Goal: Task Accomplishment & Management: Complete application form

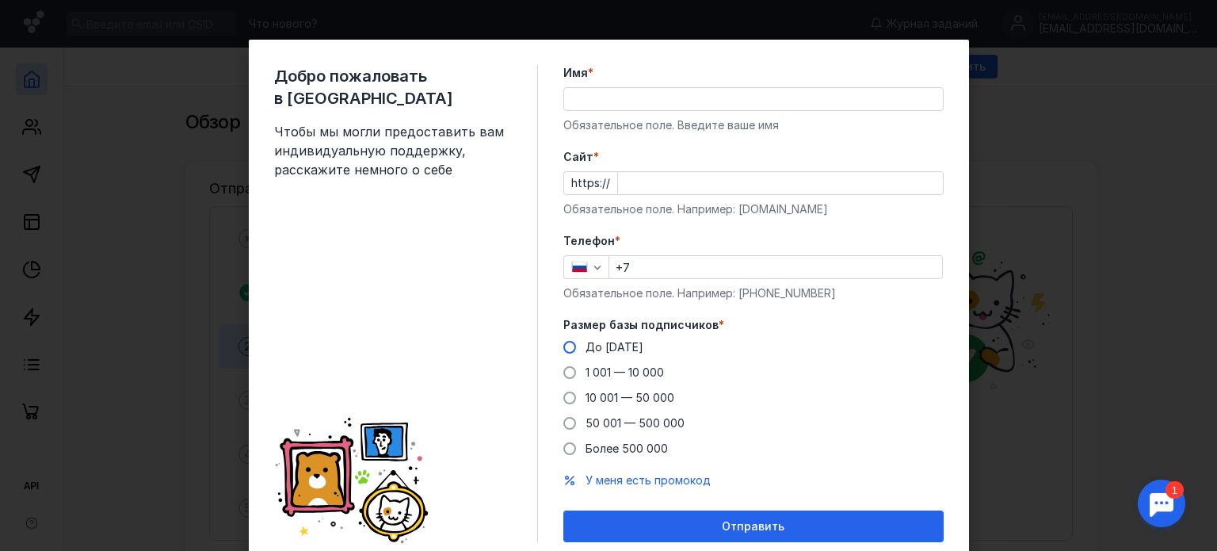
click at [563, 351] on span at bounding box center [569, 347] width 13 height 13
click at [0, 0] on input "До [DATE]" at bounding box center [0, 0] width 0 height 0
click at [614, 96] on input "Имя *" at bounding box center [753, 99] width 379 height 22
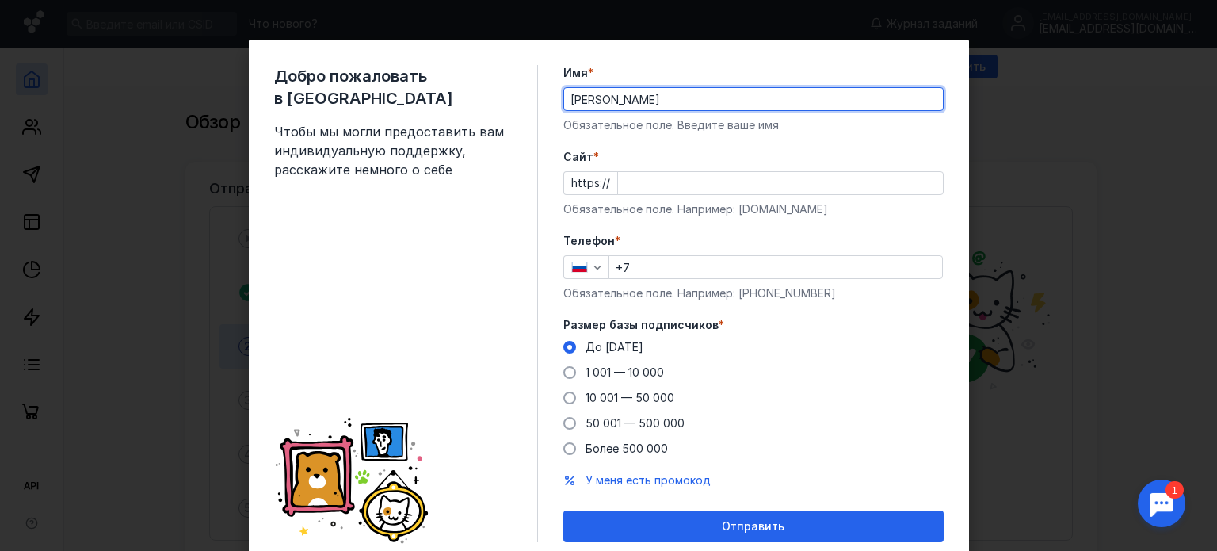
type input "[PERSON_NAME]"
click at [634, 189] on input "Cайт *" at bounding box center [780, 183] width 325 height 22
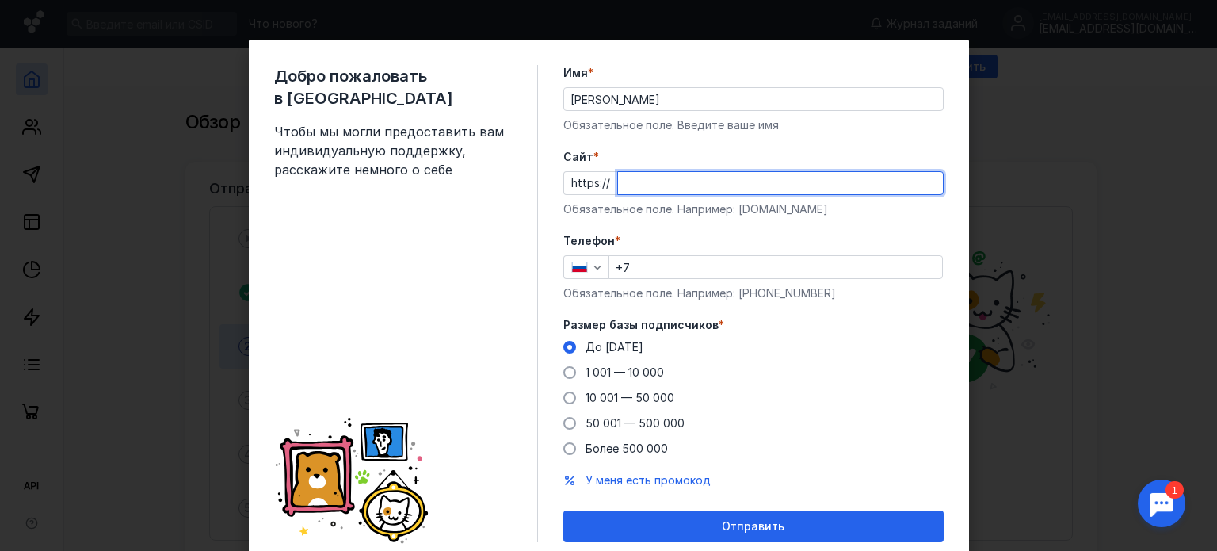
paste input "[DOMAIN_NAME][URL]"
type input "[DOMAIN_NAME][URL]"
click at [658, 261] on input "+7" at bounding box center [775, 267] width 333 height 22
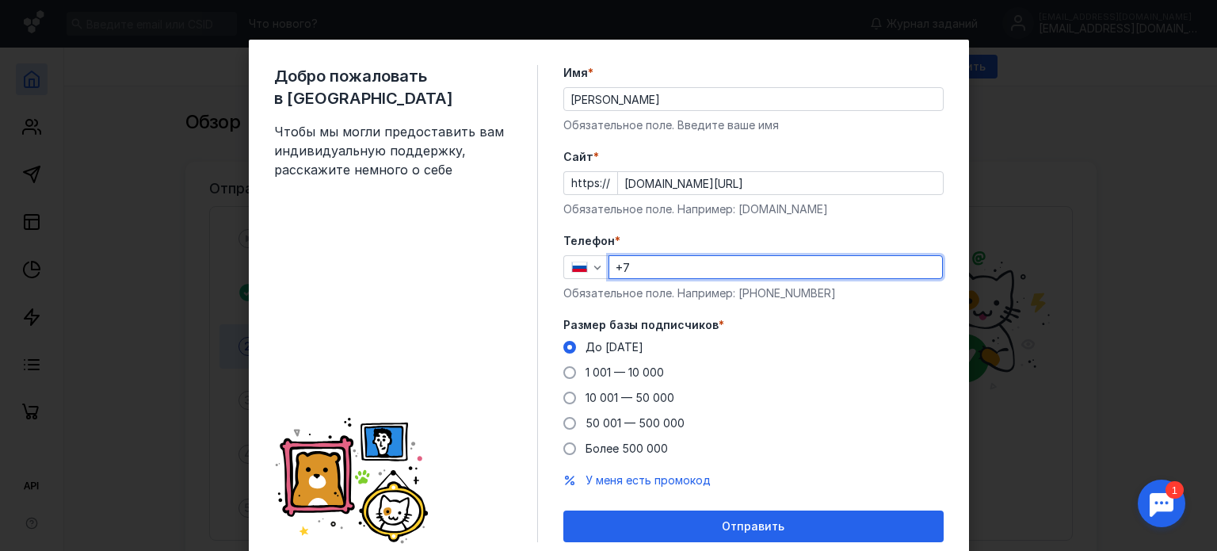
type input "[PHONE_NUMBER]"
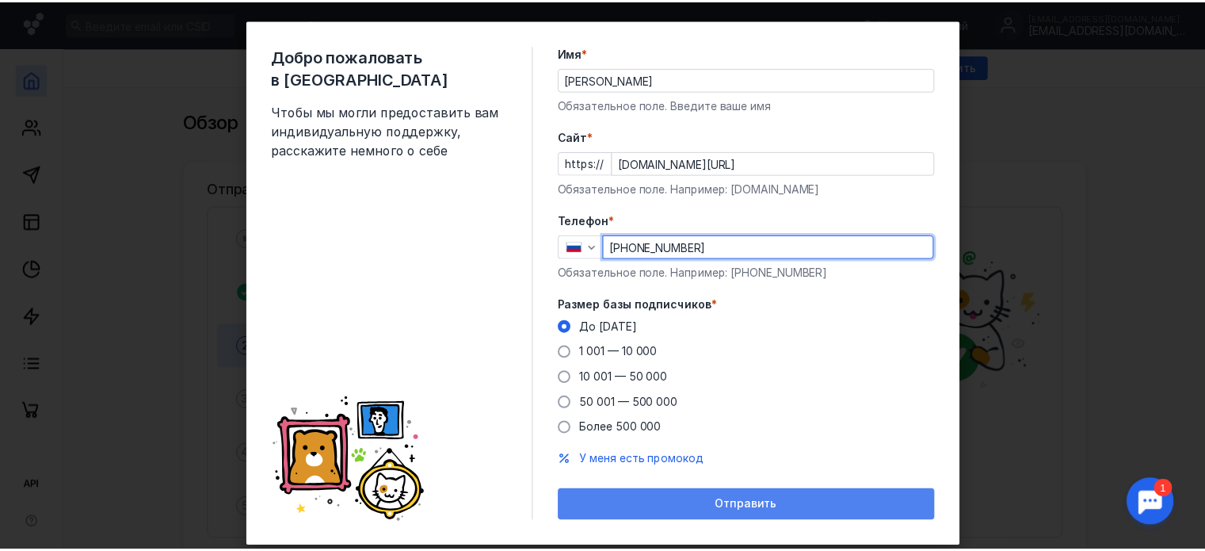
scroll to position [56, 0]
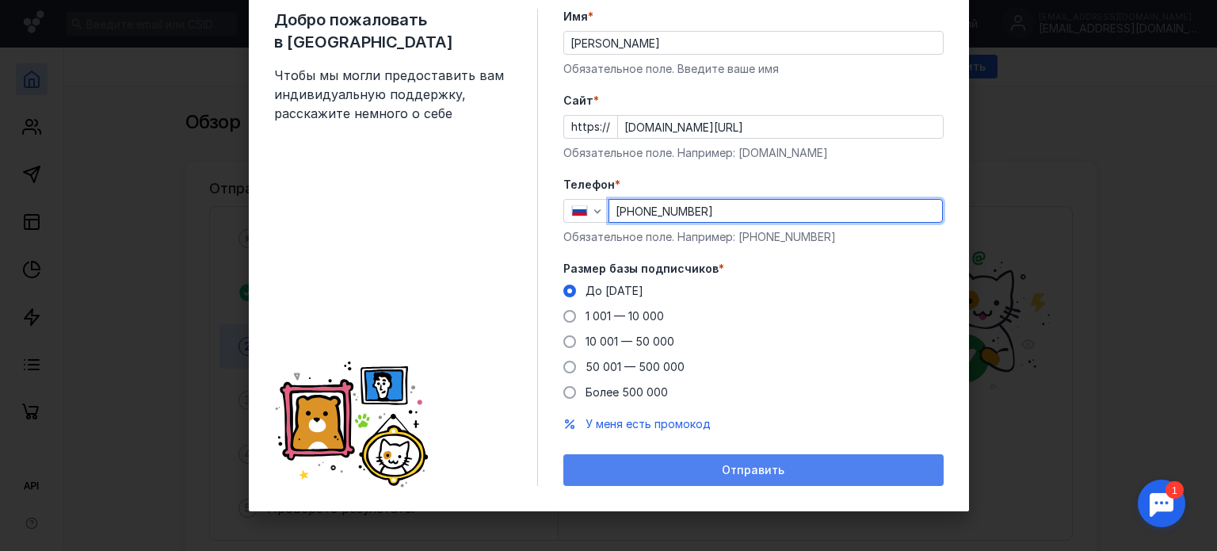
click at [738, 469] on span "Отправить" at bounding box center [753, 469] width 63 height 13
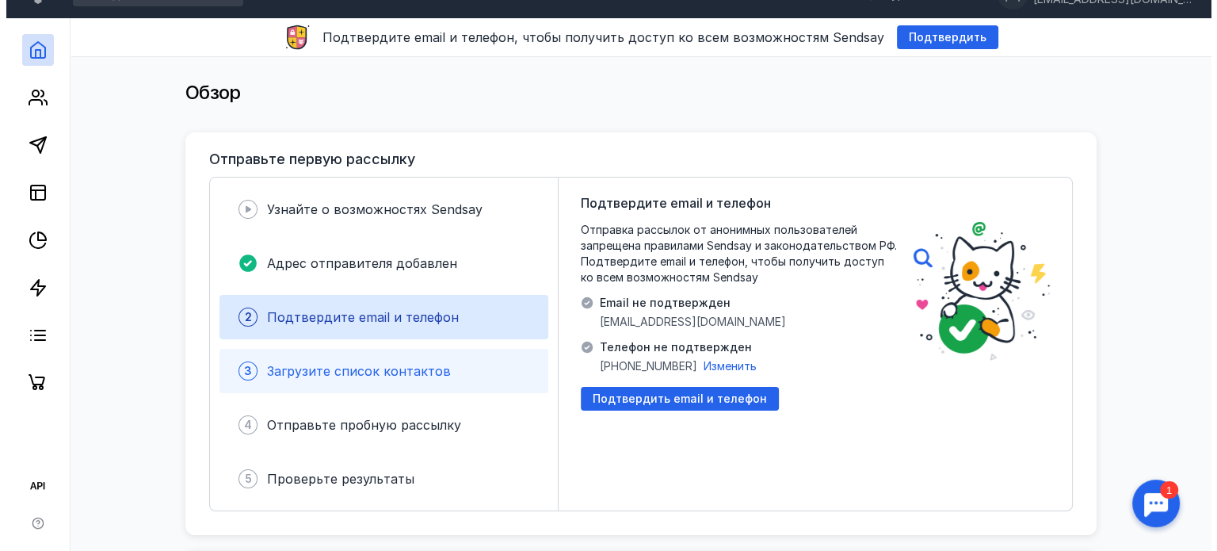
scroll to position [79, 0]
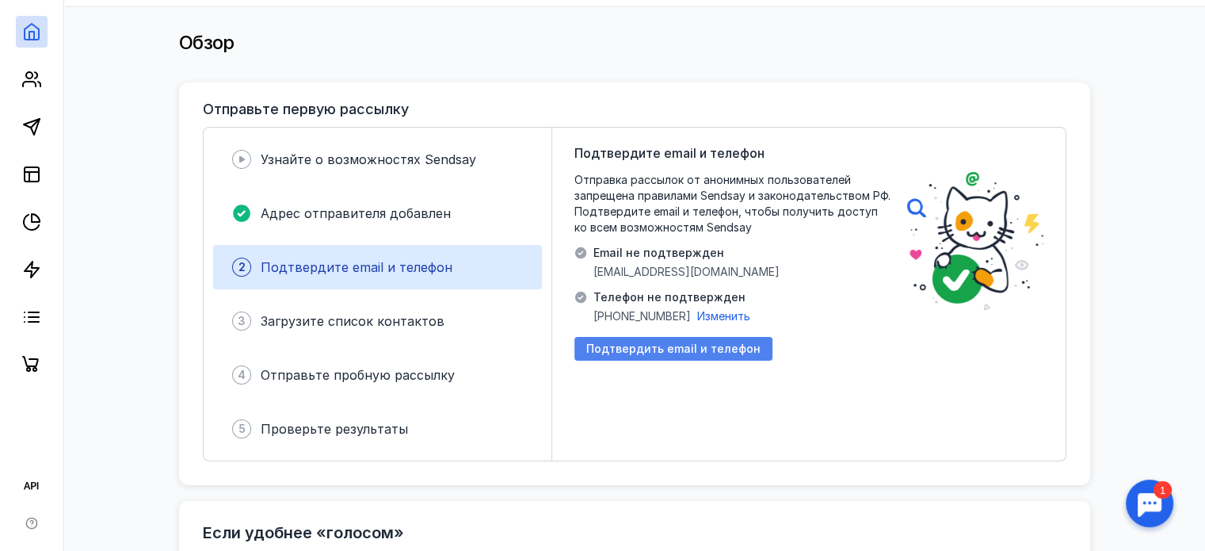
click at [687, 349] on span "Подтвердить email и телефон" at bounding box center [673, 348] width 174 height 13
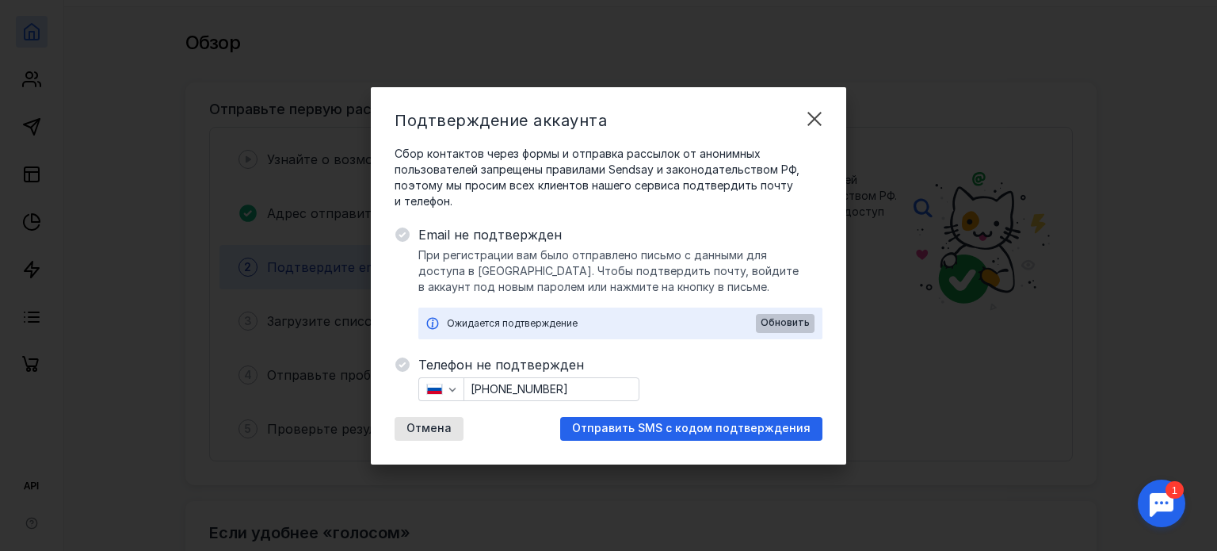
click at [787, 325] on span "Обновить" at bounding box center [785, 322] width 49 height 11
click at [793, 322] on span "Обновить" at bounding box center [785, 322] width 49 height 11
click at [785, 322] on span "Обновить" at bounding box center [785, 322] width 49 height 11
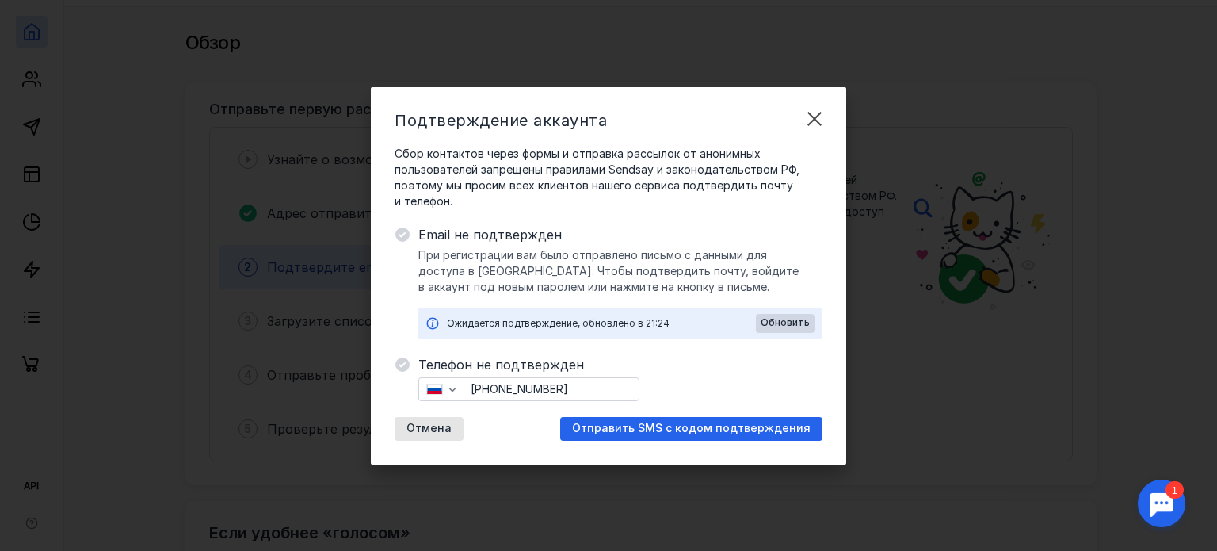
click at [785, 322] on span "Обновить" at bounding box center [785, 322] width 49 height 11
click at [786, 319] on span "Обновить" at bounding box center [785, 322] width 49 height 11
click at [737, 322] on div "Ожидается подтверждение, обновлено в 21:24" at bounding box center [601, 323] width 309 height 16
click at [753, 317] on div "Ожидается подтверждение, обновлено в 21:24" at bounding box center [601, 323] width 309 height 16
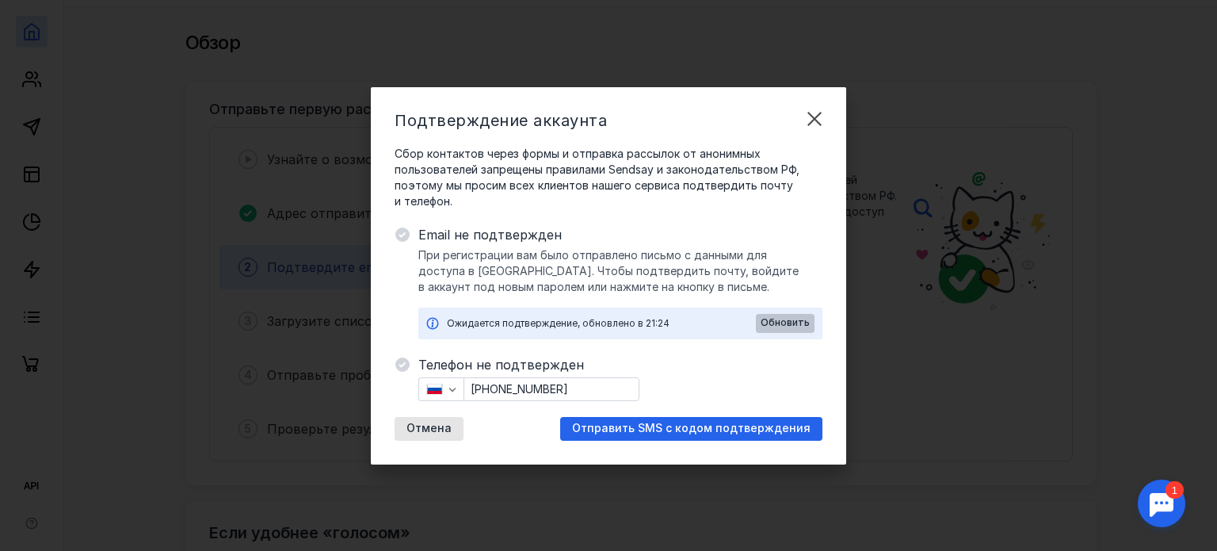
click at [761, 325] on div "Обновить" at bounding box center [785, 322] width 54 height 11
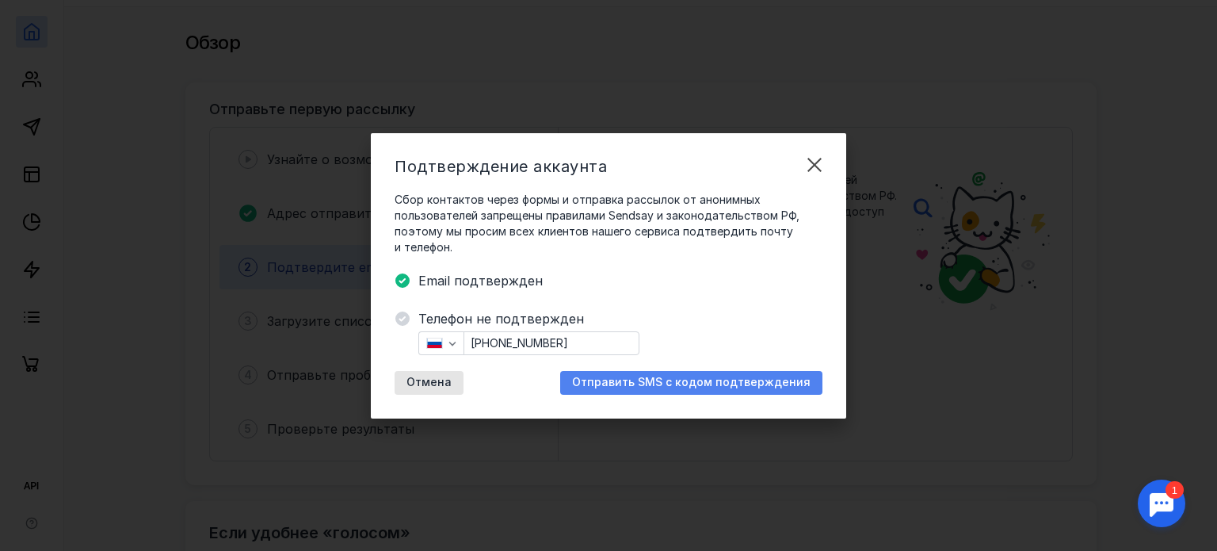
click at [658, 373] on div "Отправить SMS с кодом подтверждения" at bounding box center [691, 383] width 262 height 24
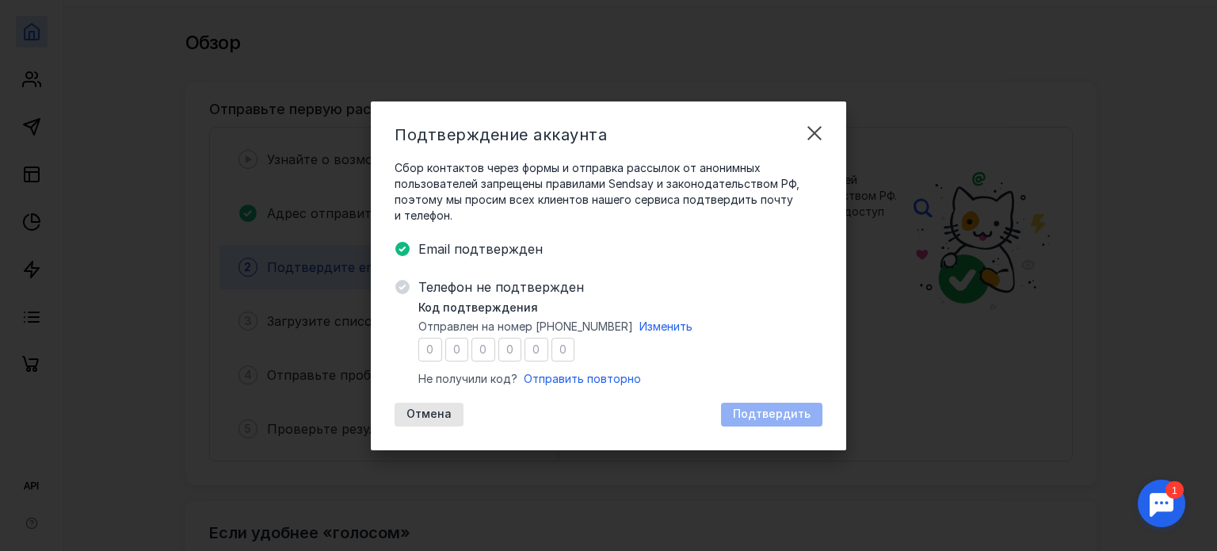
type input "2"
type input "7"
type input "4"
type input "0"
type input "4"
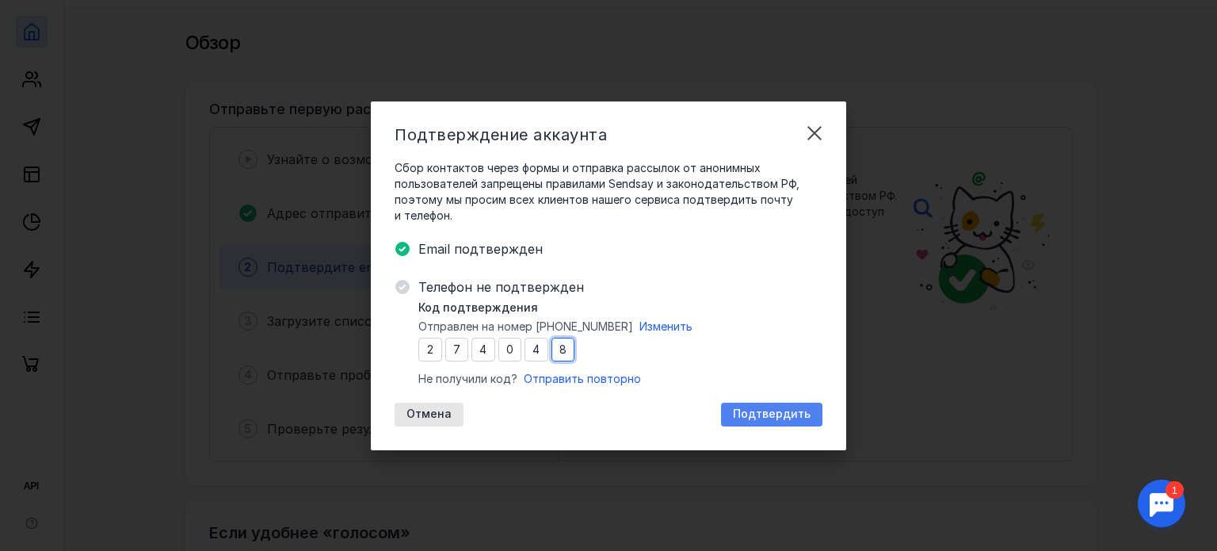
type input "8"
click at [785, 413] on span "Подтвердить" at bounding box center [772, 413] width 78 height 13
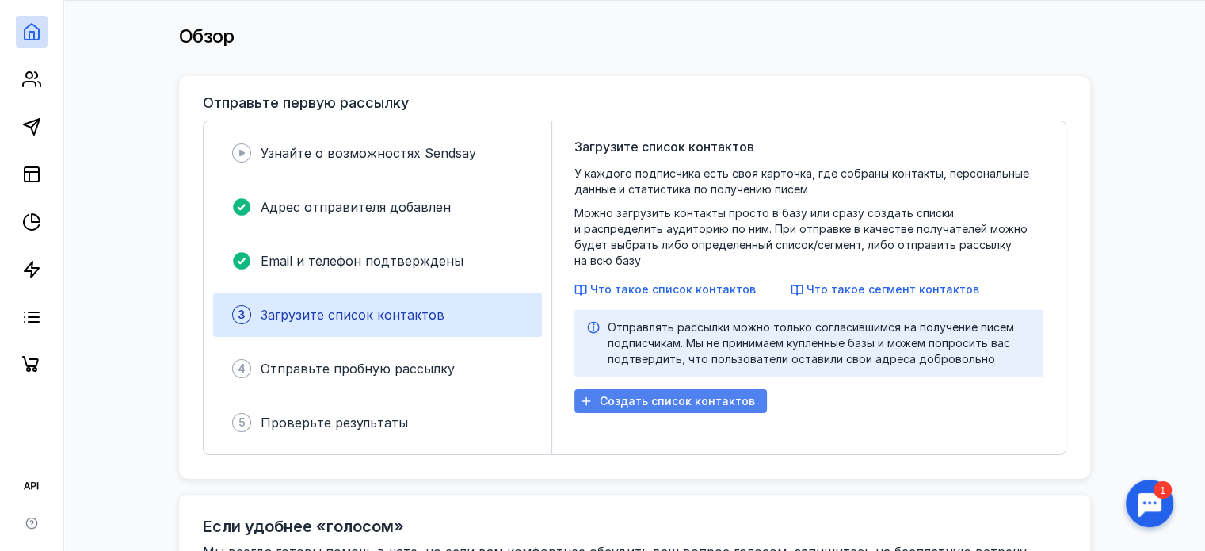
click at [703, 395] on span "Создать список контактов" at bounding box center [677, 401] width 155 height 13
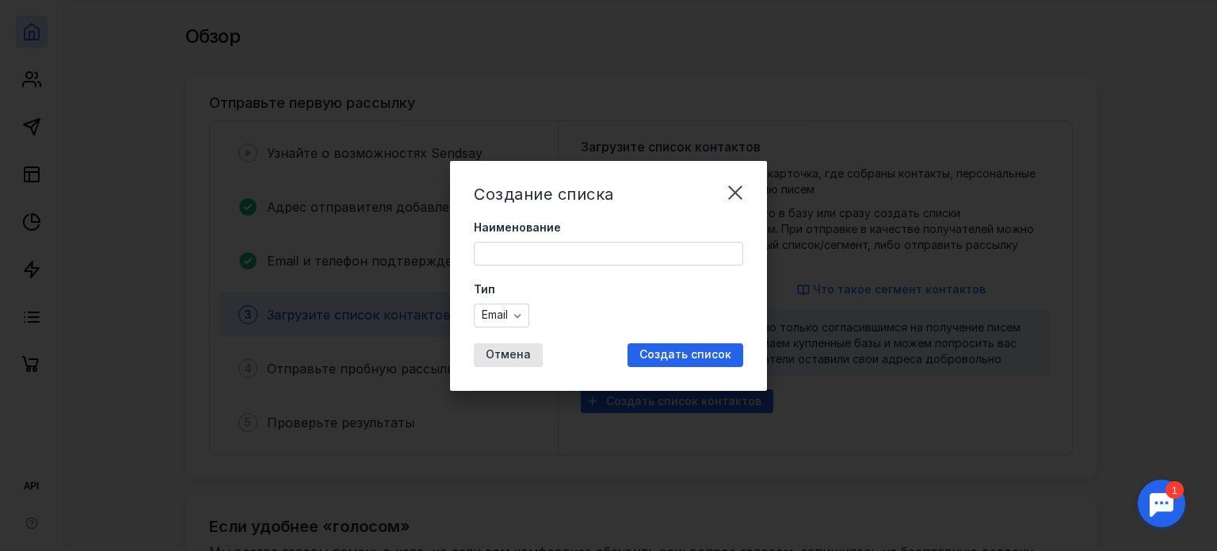
click at [593, 257] on input "Наименование" at bounding box center [609, 253] width 268 height 22
click at [540, 253] on input "Наименование" at bounding box center [609, 253] width 268 height 22
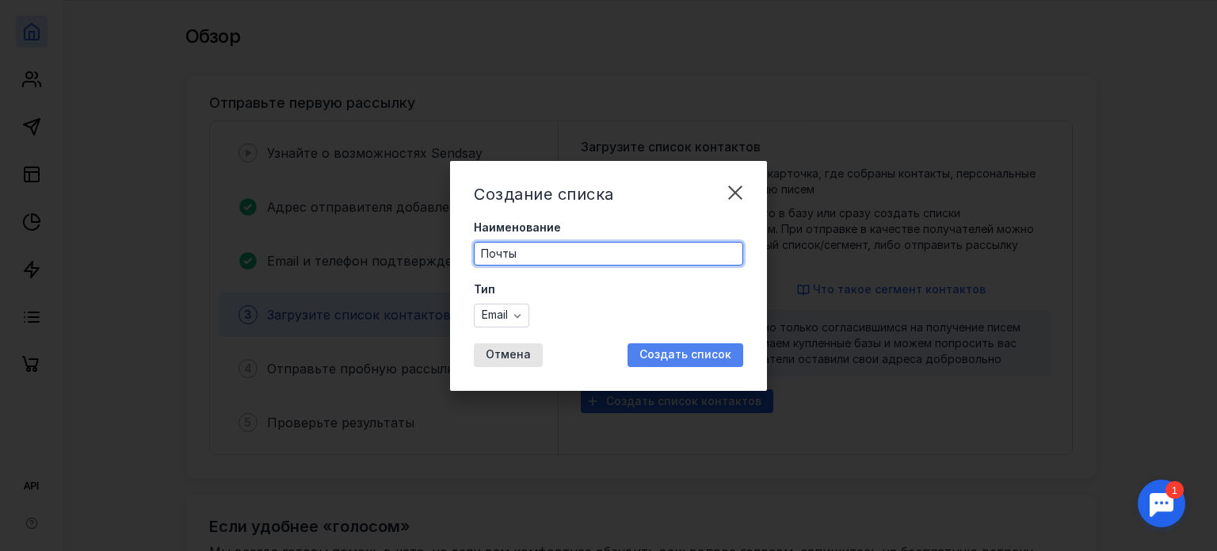
type input "Почты"
click at [691, 352] on span "Создать список" at bounding box center [685, 354] width 92 height 13
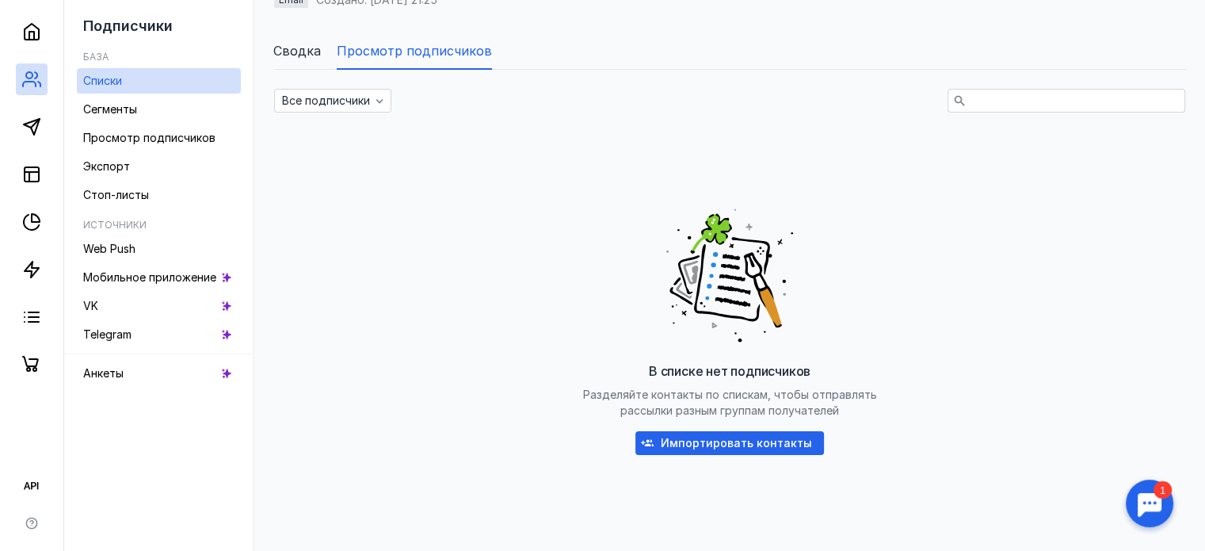
scroll to position [158, 0]
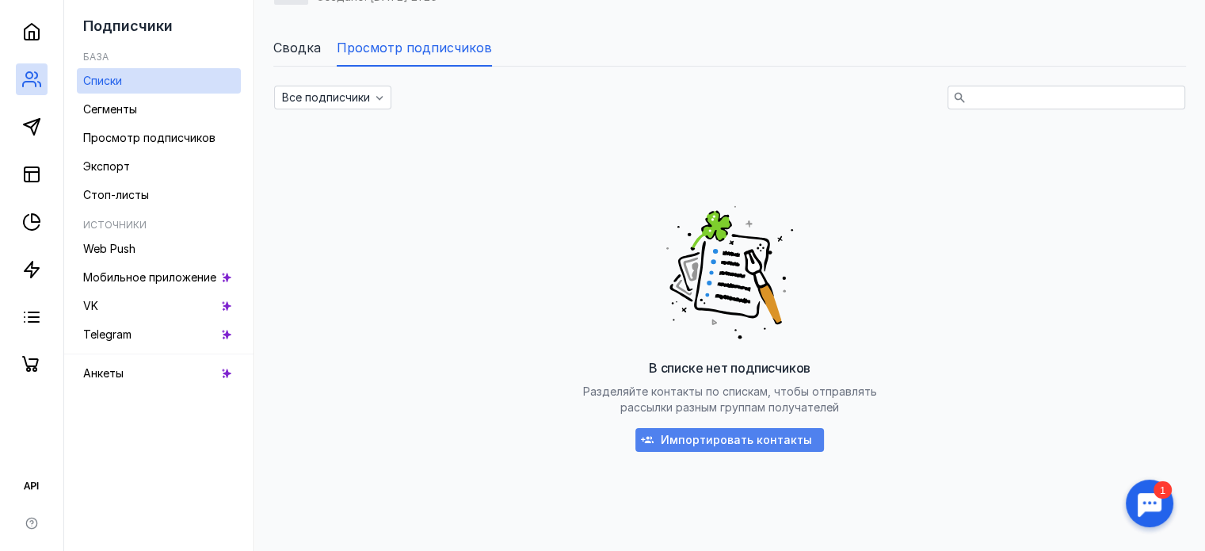
click at [748, 433] on span "Импортировать контакты" at bounding box center [736, 439] width 151 height 13
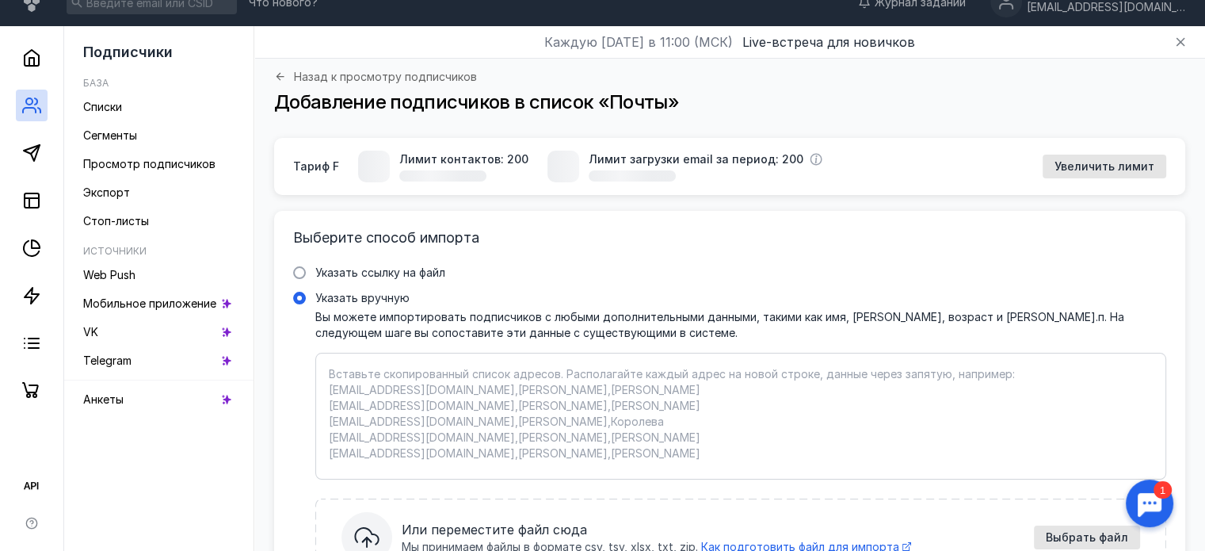
scroll to position [155, 0]
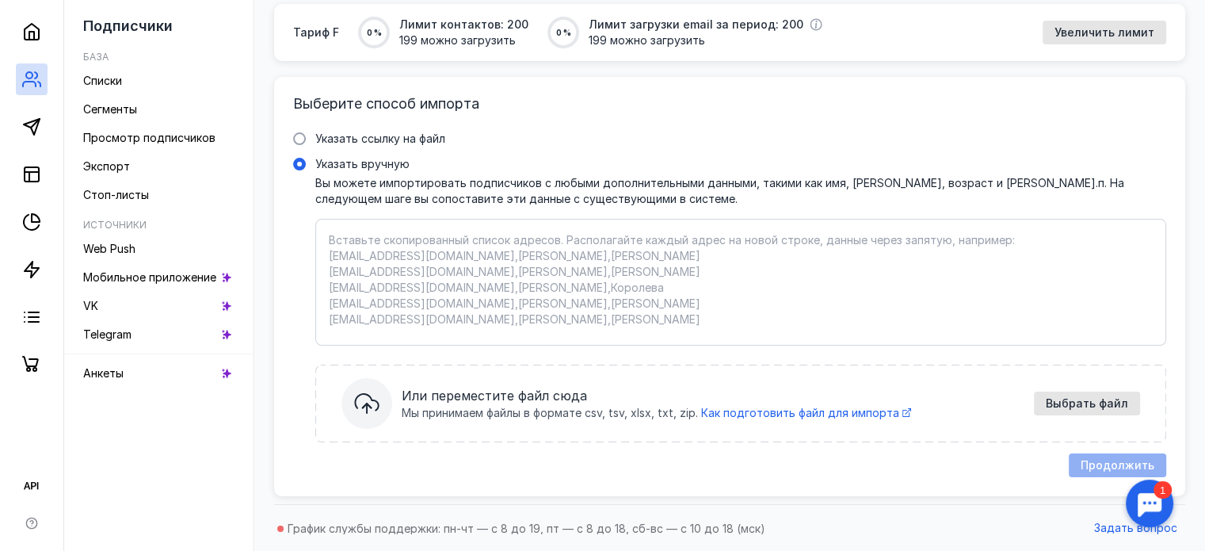
click at [470, 294] on textarea "Указать вручную Вы можете импортировать подписчиков с любыми дополнительными да…" at bounding box center [741, 282] width 824 height 100
paste textarea "[EMAIL_ADDRESS][DOMAIN_NAME] [EMAIL_ADDRESS][DOMAIN_NAME] [EMAIL_ADDRESS][DOMAI…"
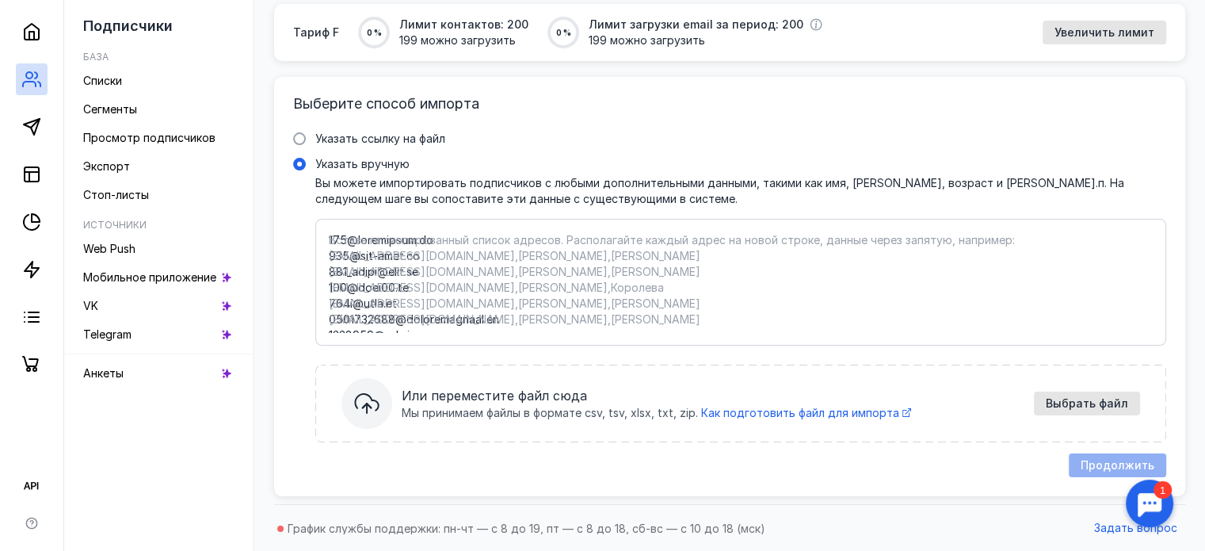
scroll to position [13770, 0]
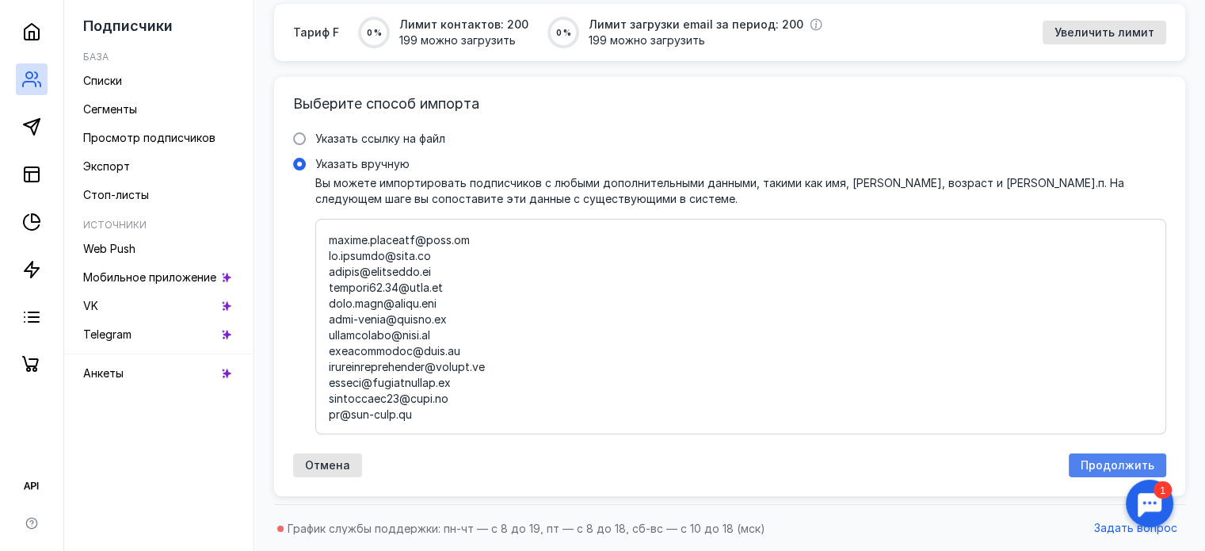
type textarea "[EMAIL_ADDRESS][DOMAIN_NAME] [EMAIL_ADDRESS][DOMAIN_NAME] [EMAIL_ADDRESS][DOMAI…"
click at [1096, 456] on div "Продолжить" at bounding box center [1117, 465] width 97 height 24
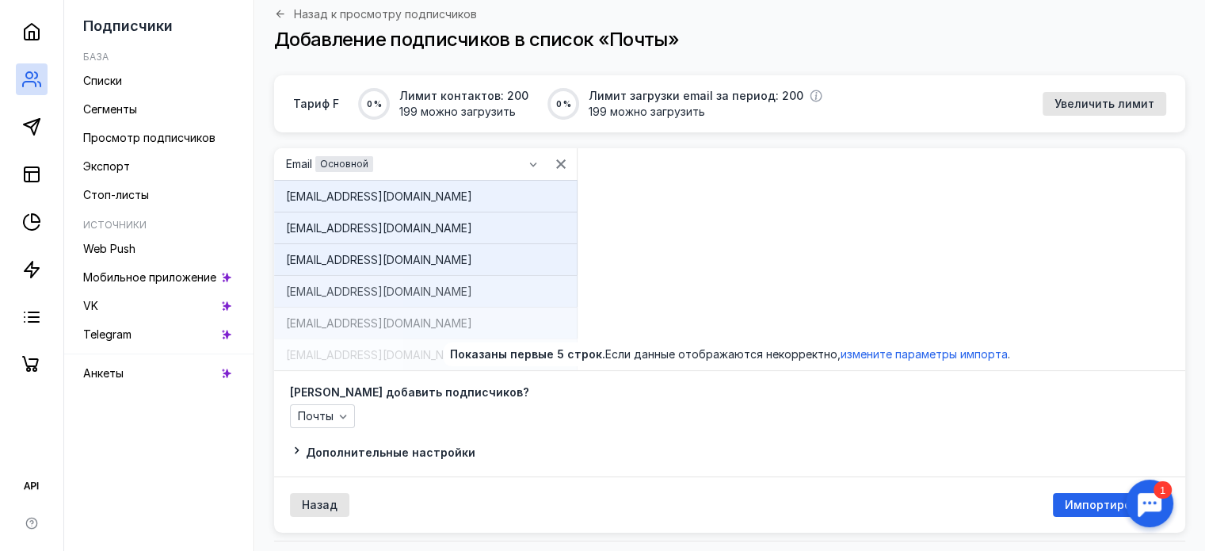
scroll to position [120, 0]
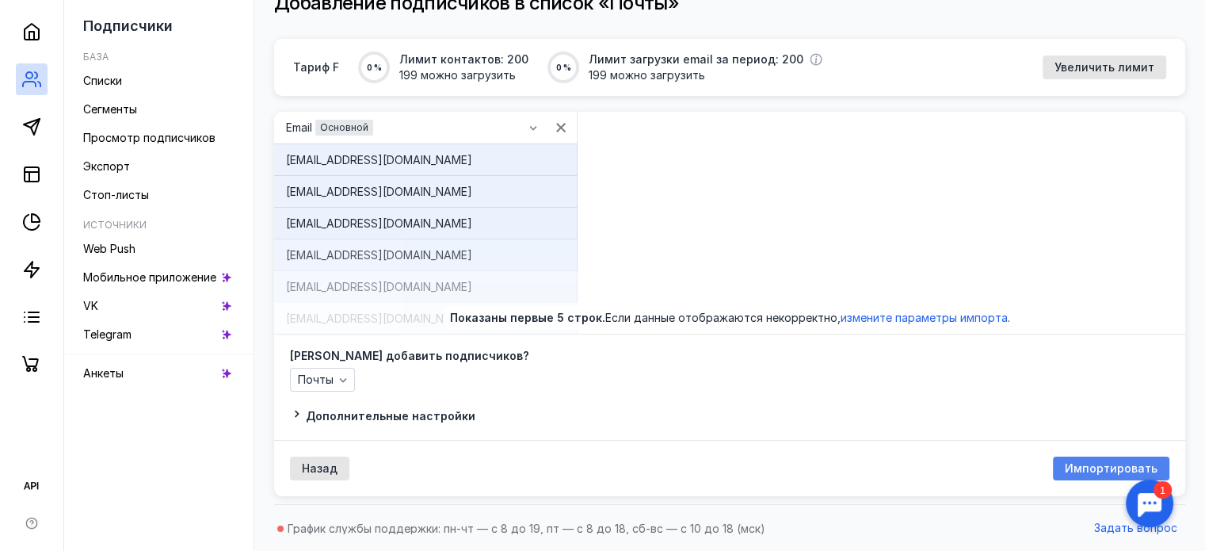
click at [1105, 469] on span "Импортировать" at bounding box center [1111, 468] width 93 height 13
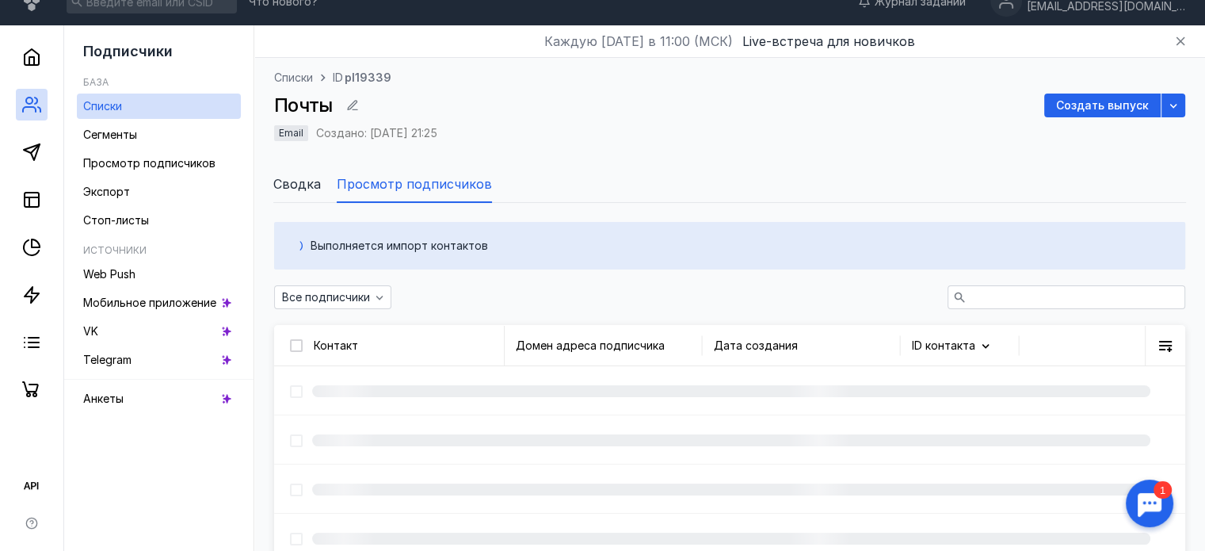
scroll to position [120, 0]
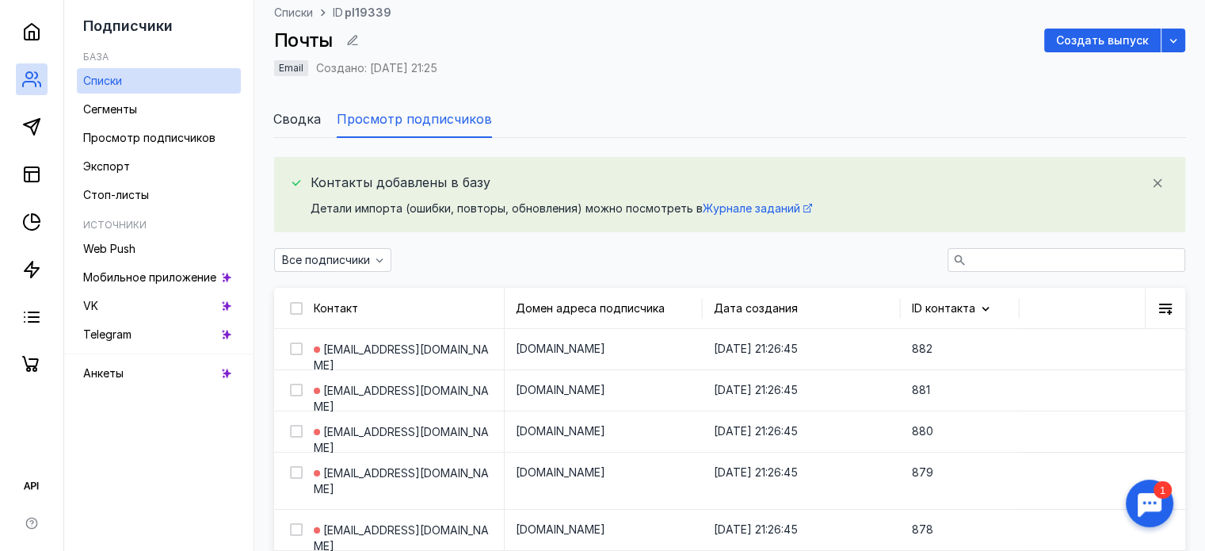
scroll to position [41, 0]
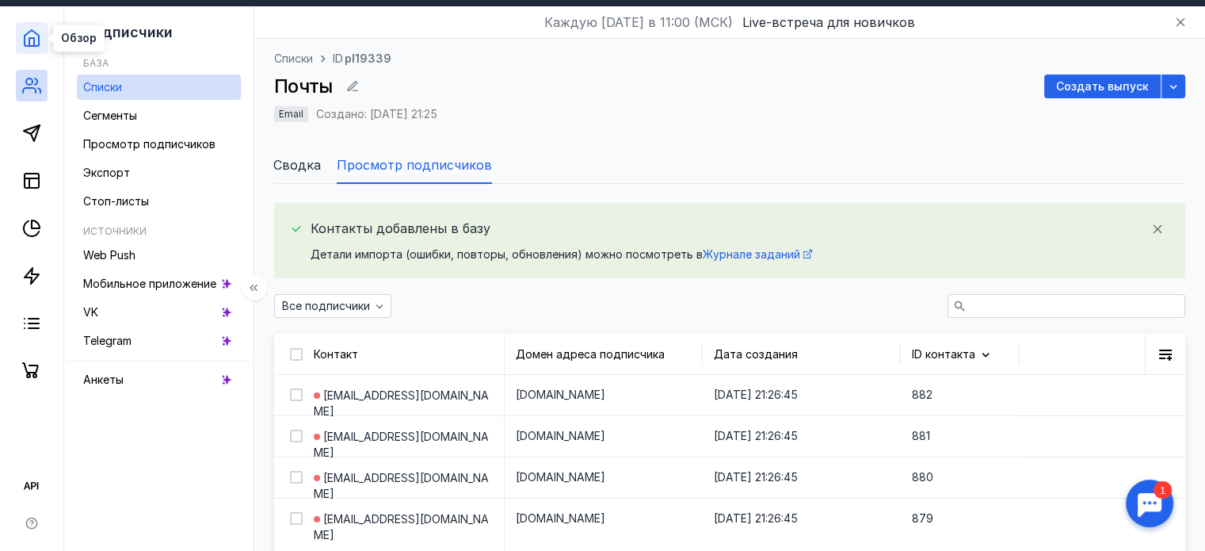
drag, startPoint x: 23, startPoint y: 37, endPoint x: 36, endPoint y: 40, distance: 12.9
click at [25, 37] on icon at bounding box center [31, 38] width 19 height 19
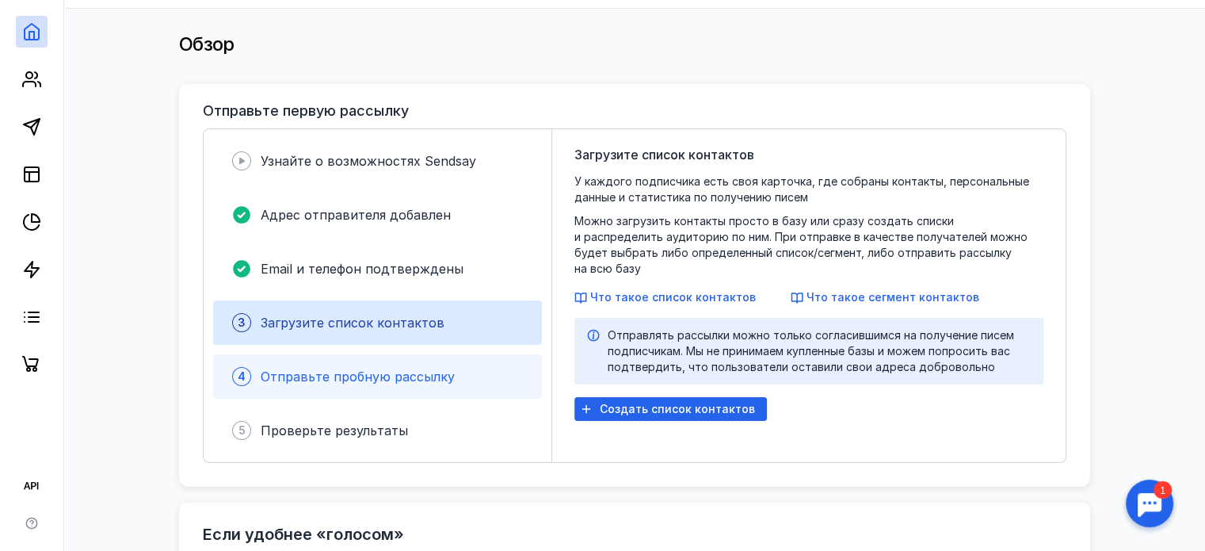
scroll to position [120, 0]
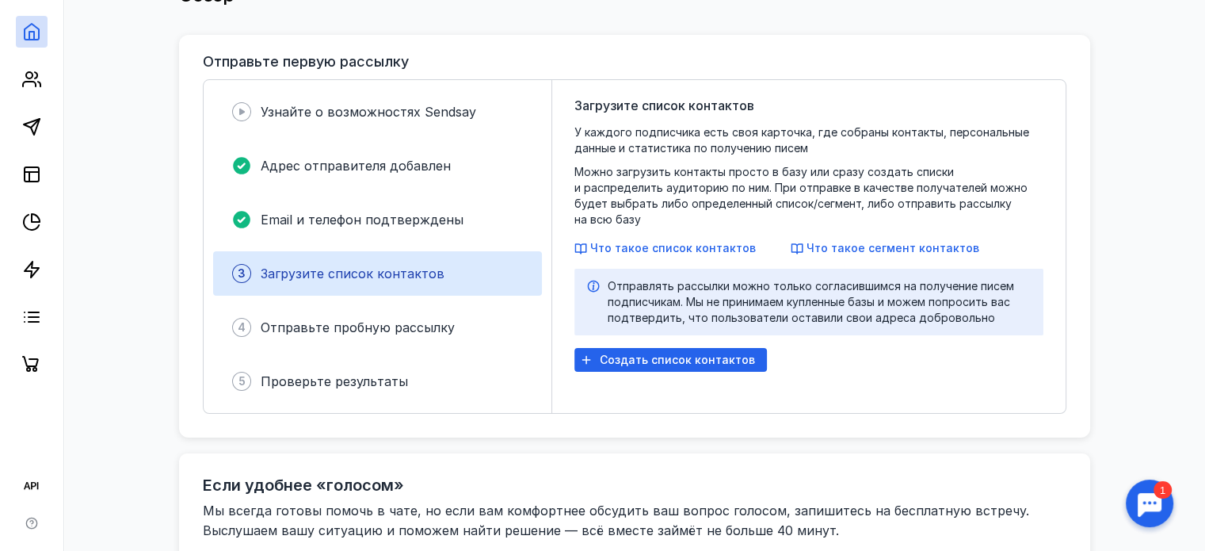
click at [411, 284] on div "3 Загрузите список контактов" at bounding box center [377, 273] width 329 height 44
click at [665, 357] on span "Создать список контактов" at bounding box center [677, 359] width 155 height 13
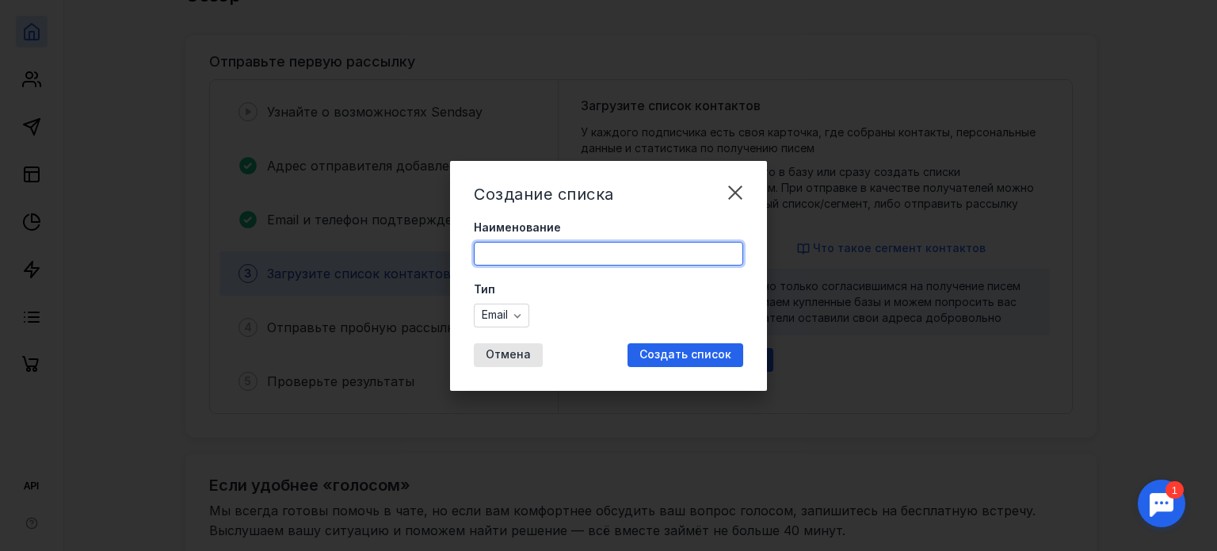
click at [545, 257] on input "Наименование" at bounding box center [609, 253] width 268 height 22
click at [770, 296] on div "Создание списка Наименование Тип Email Отмена Создать список" at bounding box center [608, 275] width 1217 height 551
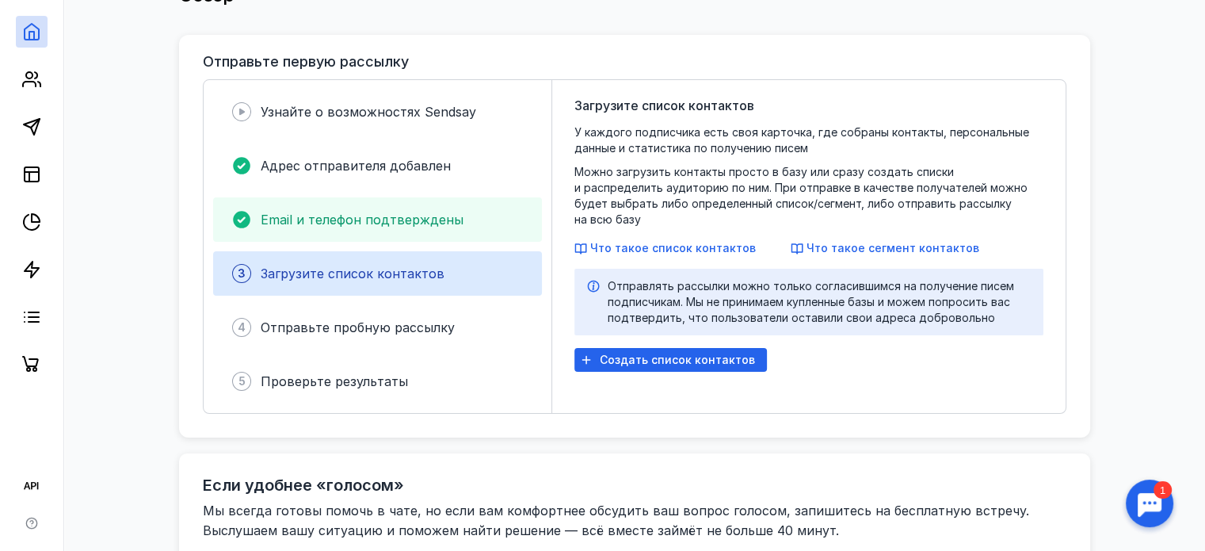
click at [326, 208] on div "Email и телефон подтверждены" at bounding box center [377, 219] width 329 height 44
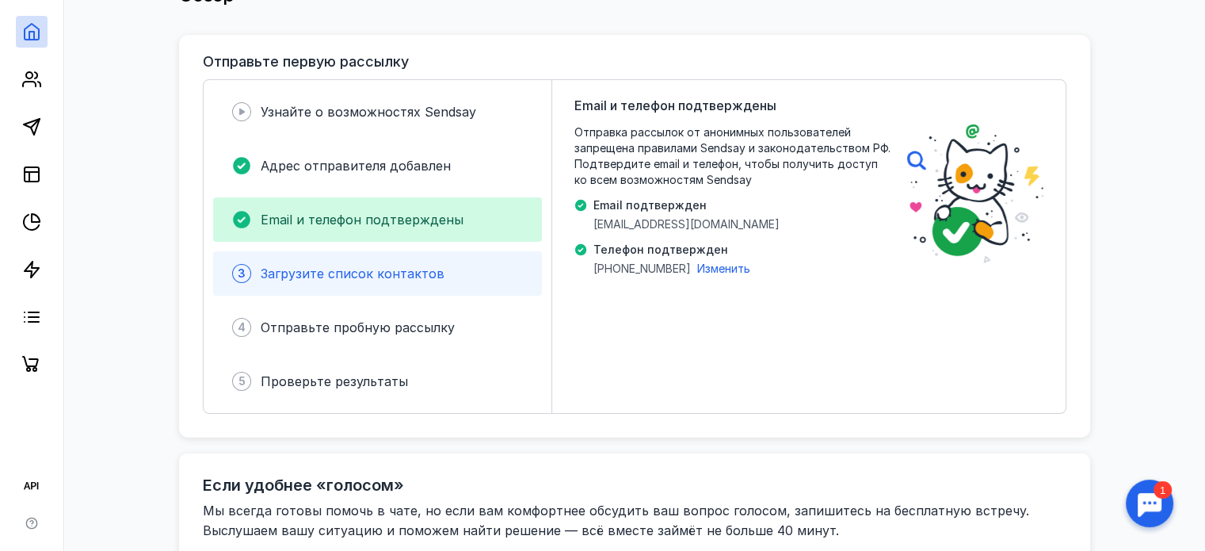
click at [417, 273] on span "Загрузите список контактов" at bounding box center [353, 273] width 184 height 16
